Goal: Task Accomplishment & Management: Manage account settings

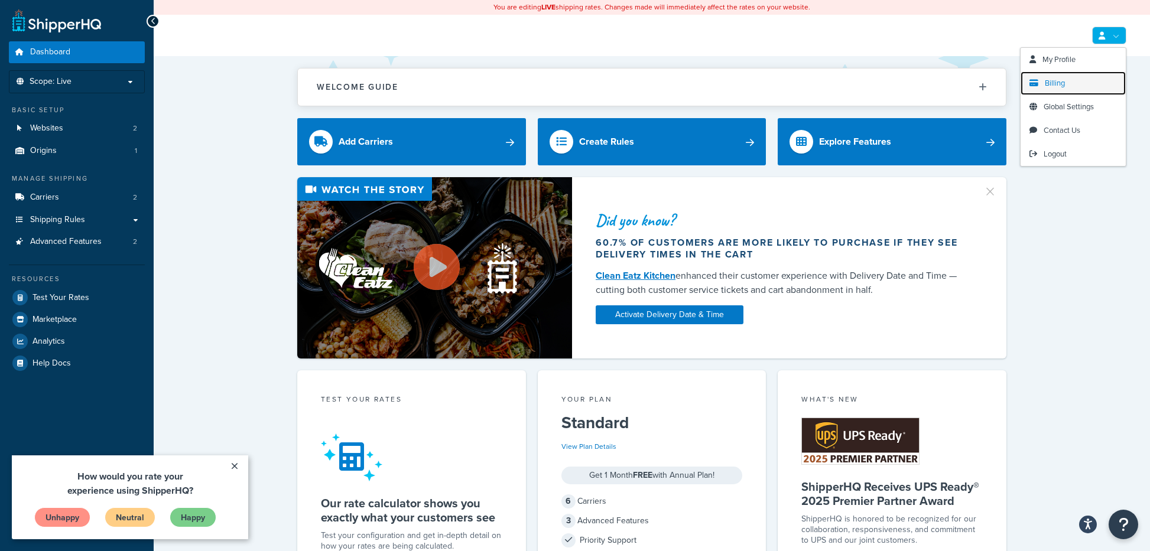
click at [1058, 84] on span "Billing" at bounding box center [1055, 82] width 20 height 11
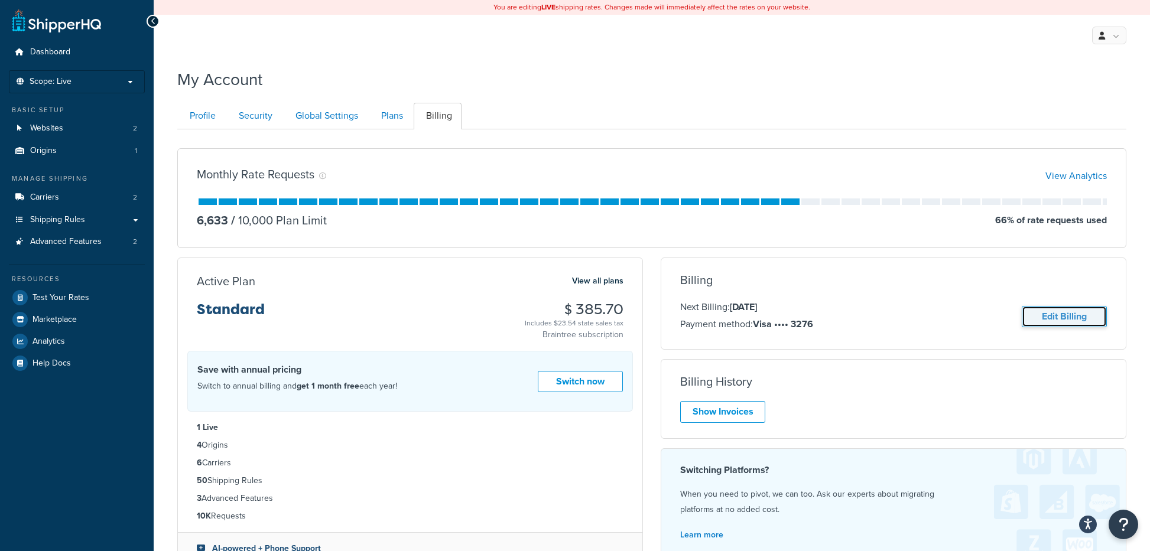
click at [1057, 319] on link "Edit Billing" at bounding box center [1064, 317] width 85 height 22
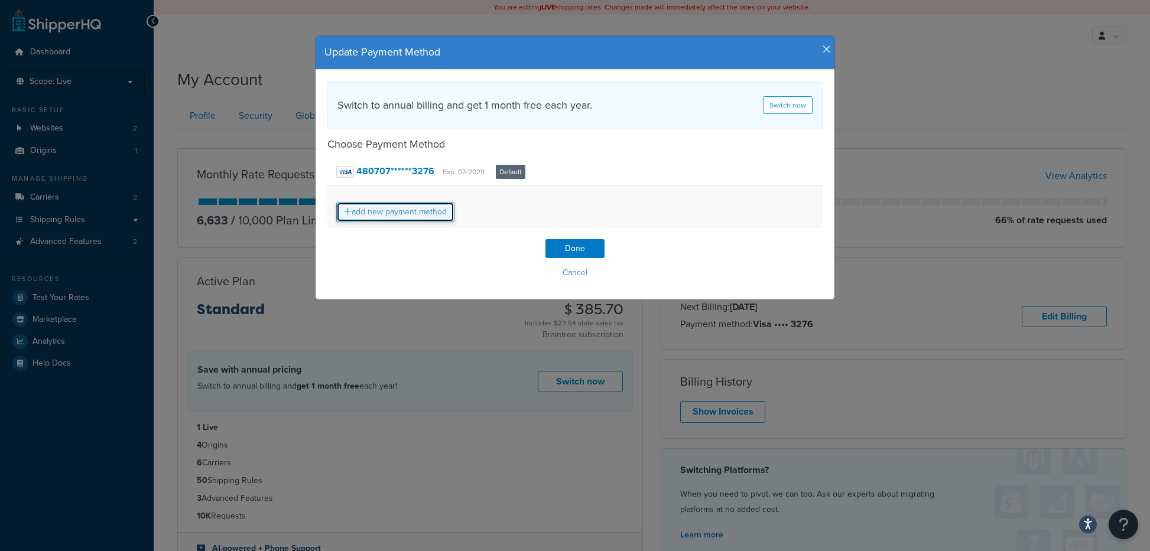
click at [433, 215] on link "add new payment method" at bounding box center [395, 212] width 118 height 20
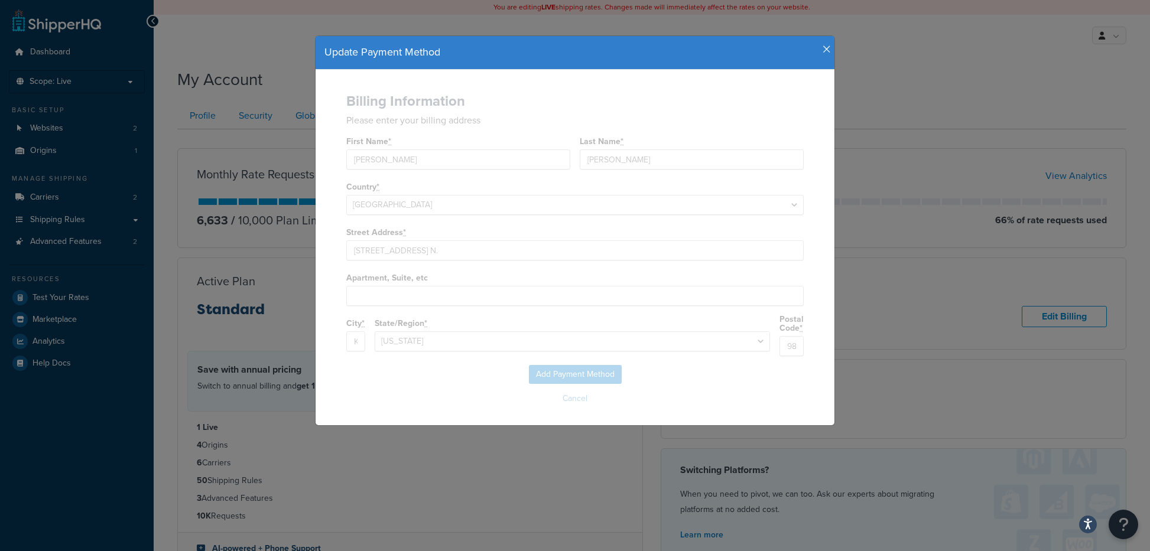
select select
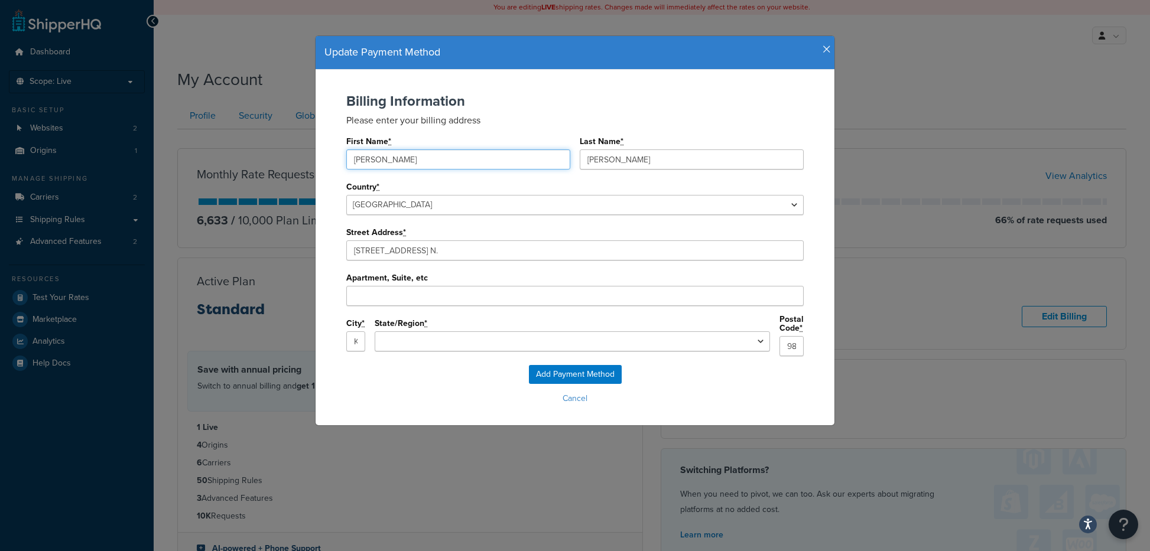
click at [436, 155] on input "[PERSON_NAME]" at bounding box center [458, 159] width 224 height 20
type input "[PERSON_NAME]"
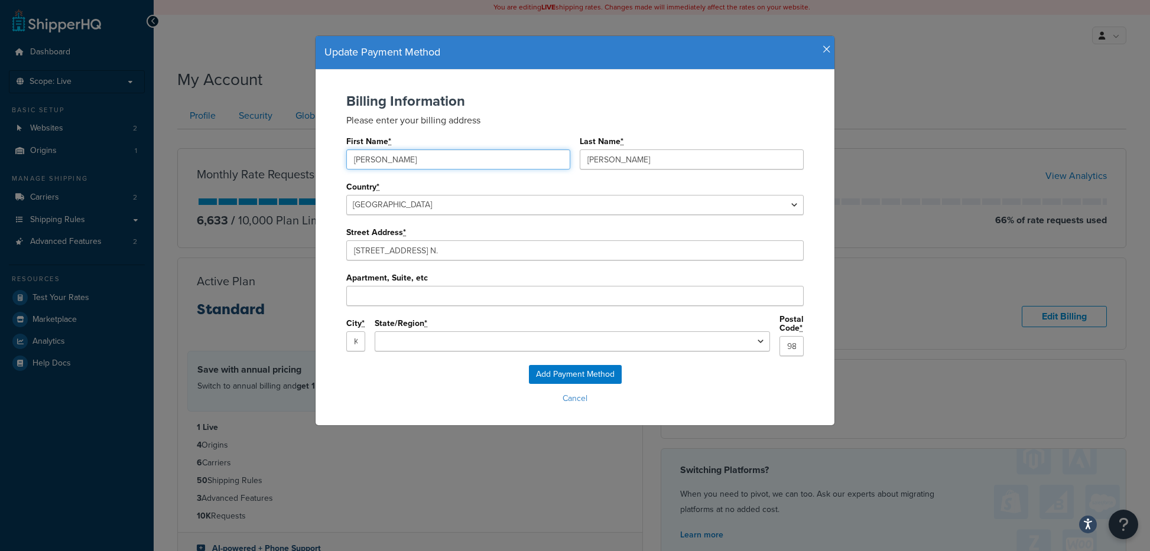
click at [375, 159] on input "[PERSON_NAME]" at bounding box center [458, 159] width 224 height 20
type input "[PERSON_NAME]"
click at [583, 369] on input "Add Payment Method" at bounding box center [575, 374] width 93 height 19
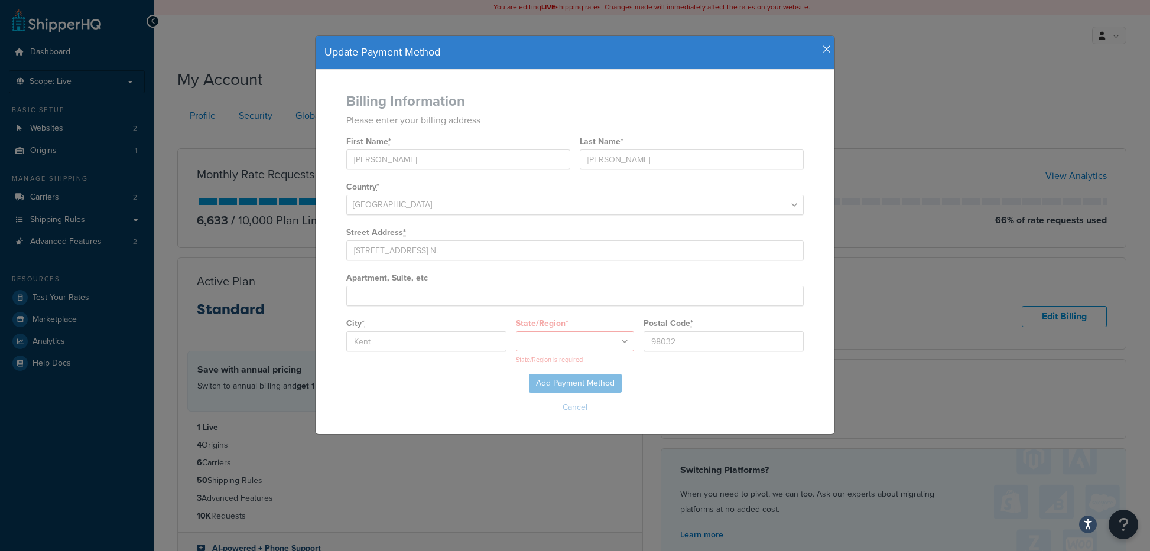
select select "WA"
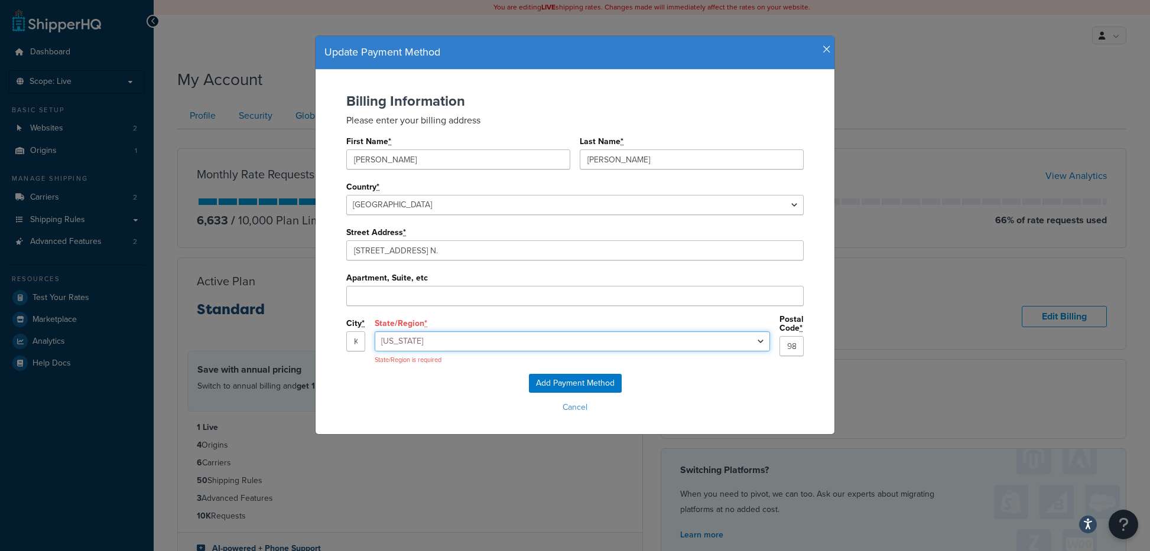
click at [649, 343] on select "[US_STATE] [US_STATE] [US_STATE] [US_STATE] [US_STATE] [US_STATE] [US_STATE] [U…" at bounding box center [572, 341] width 395 height 20
click at [471, 331] on select "[US_STATE] [US_STATE] [US_STATE] [US_STATE] [US_STATE] [US_STATE] [US_STATE] [U…" at bounding box center [572, 341] width 395 height 20
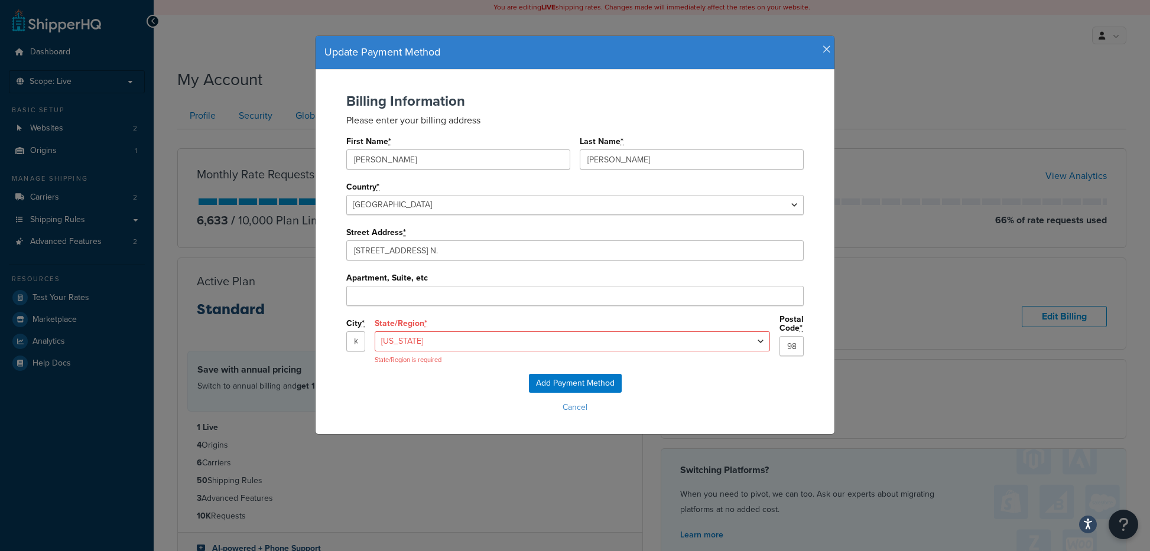
click at [667, 396] on div "Add Payment Method Cancel" at bounding box center [574, 395] width 495 height 43
click at [603, 383] on input "Add Payment Method" at bounding box center [575, 383] width 93 height 19
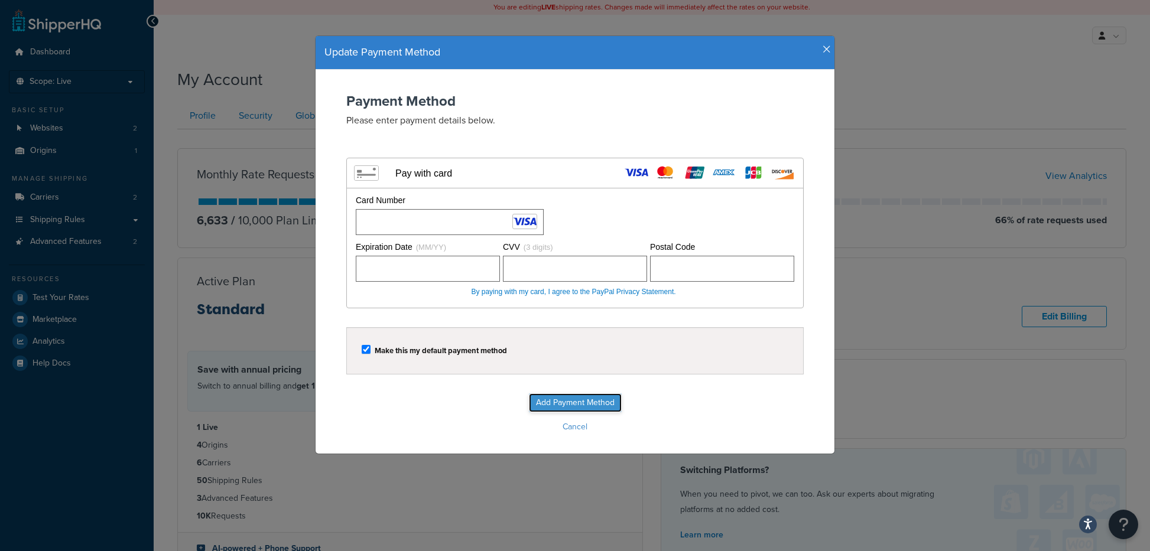
click at [606, 401] on input "Add Payment Method" at bounding box center [575, 403] width 93 height 19
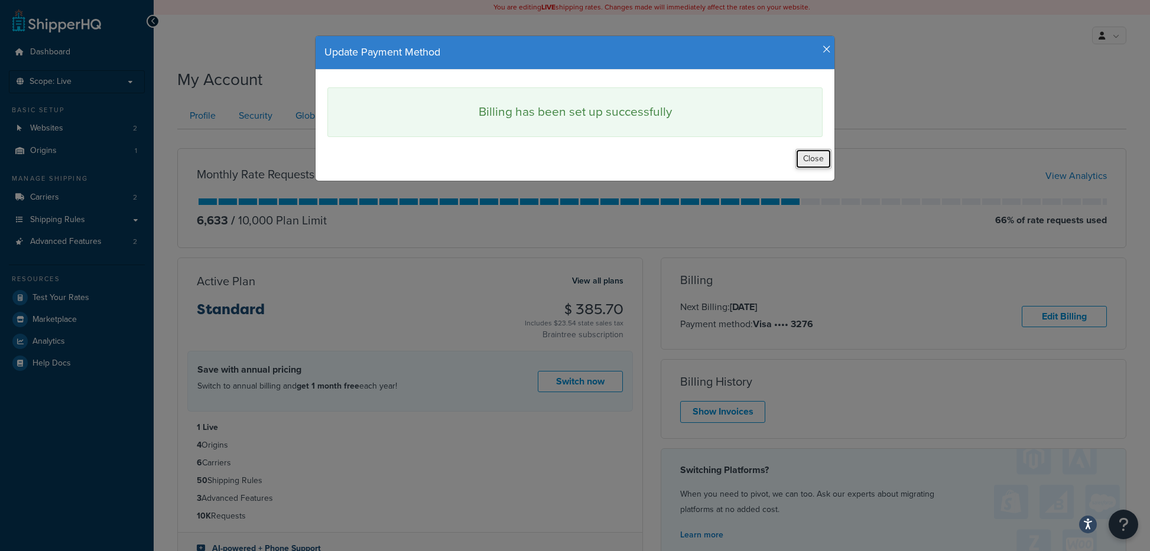
click at [814, 159] on button "Close" at bounding box center [813, 159] width 36 height 20
